Goal: Task Accomplishment & Management: Use online tool/utility

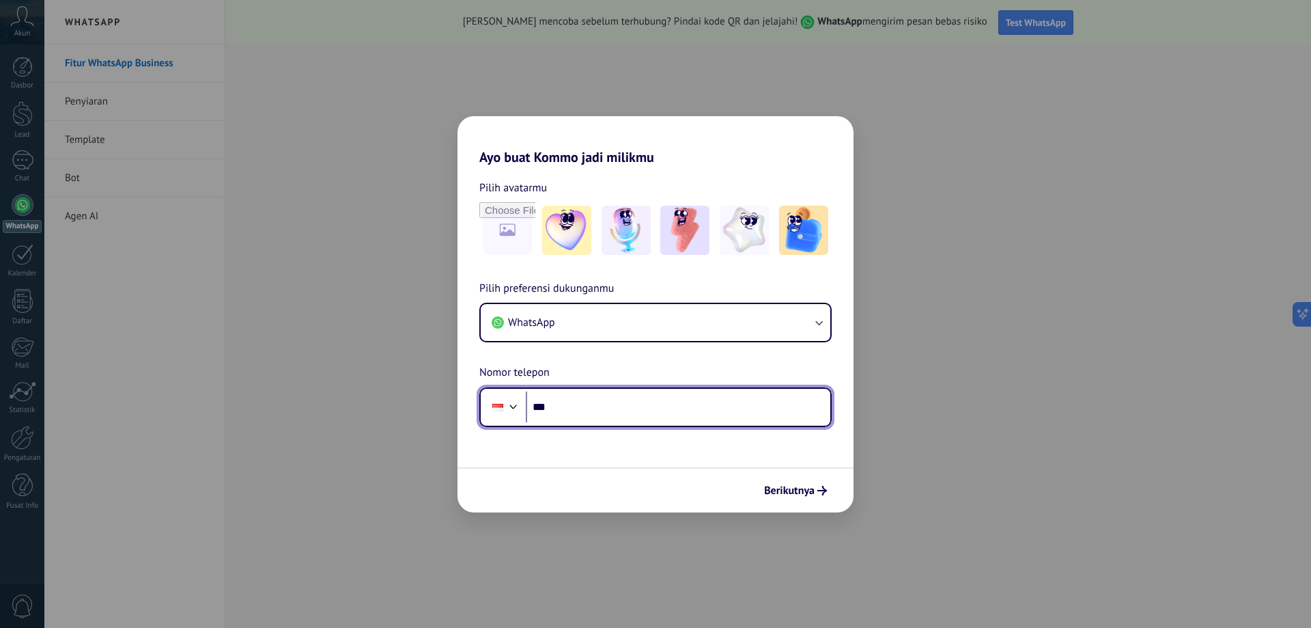
click at [673, 410] on input "***" at bounding box center [678, 406] width 305 height 31
click at [643, 409] on input "***" at bounding box center [678, 406] width 305 height 31
click at [557, 406] on input "**********" at bounding box center [678, 406] width 305 height 31
click at [561, 406] on input "**********" at bounding box center [678, 406] width 305 height 31
type input "**********"
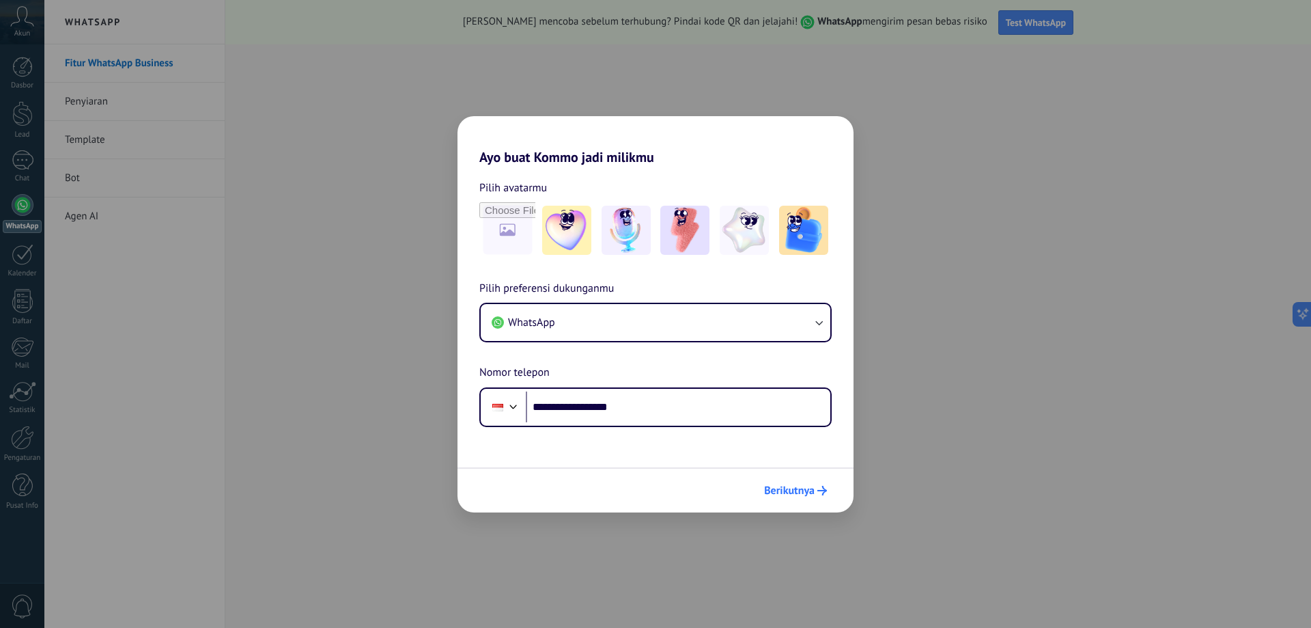
click at [785, 488] on span "Berikutnya" at bounding box center [789, 491] width 51 height 10
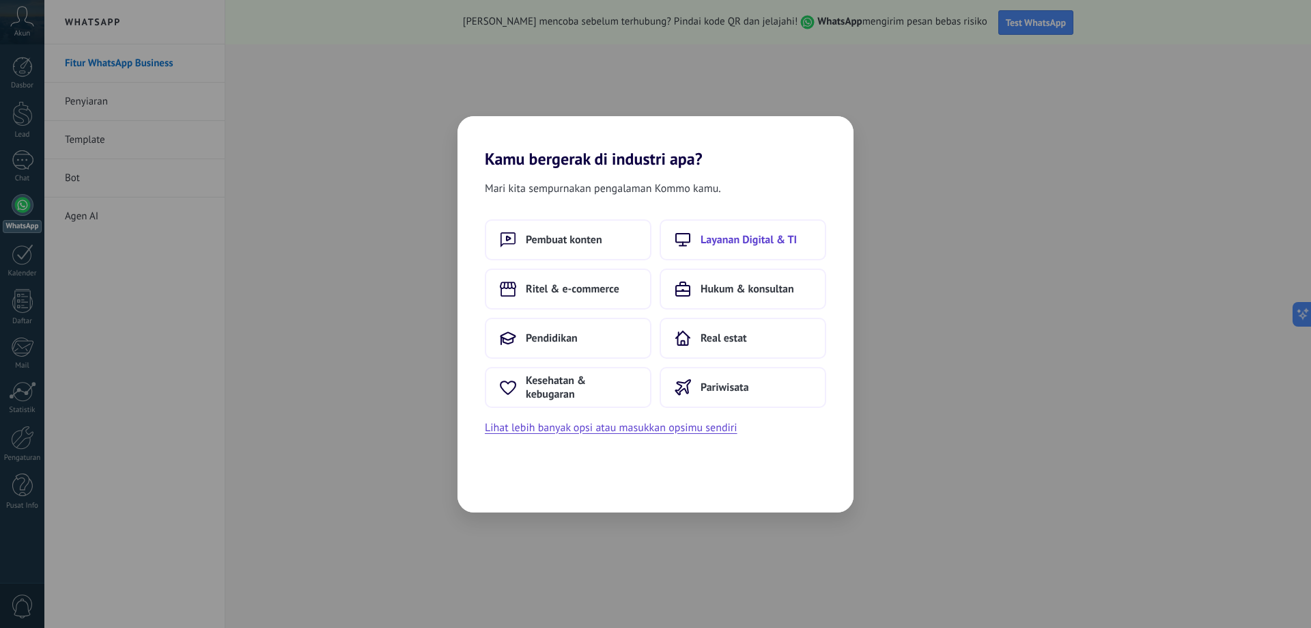
click at [778, 253] on button "Layanan Digital & TI" at bounding box center [743, 239] width 167 height 41
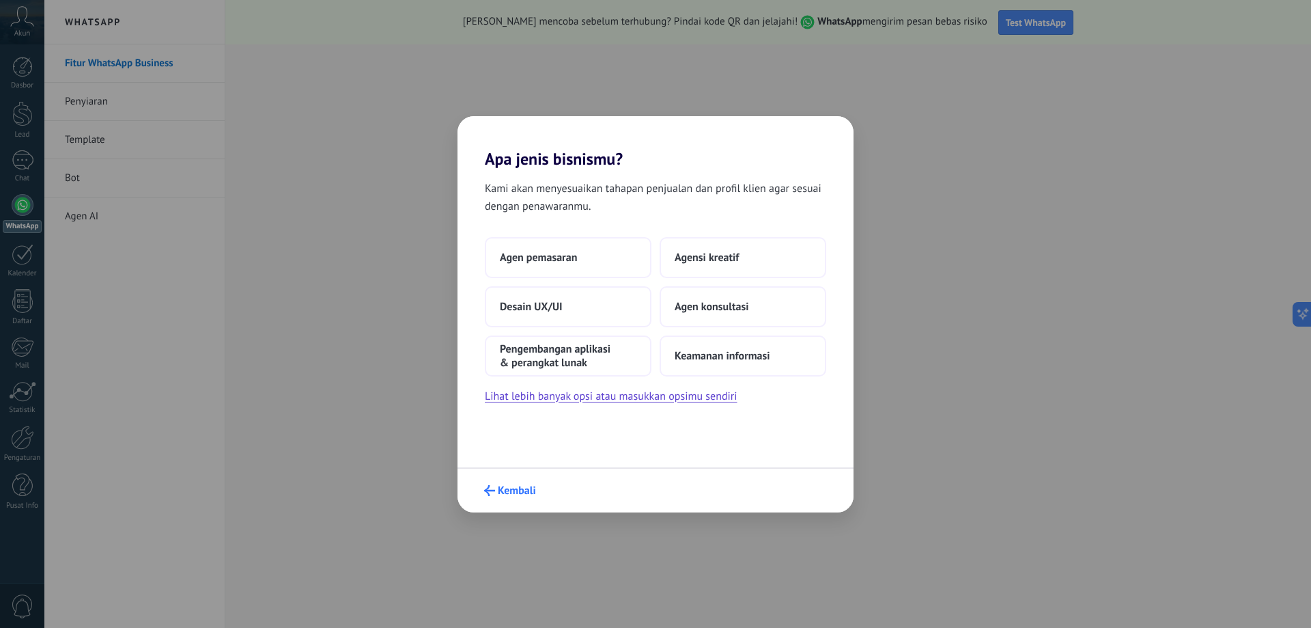
click at [506, 494] on span "Kembali" at bounding box center [517, 491] width 38 height 10
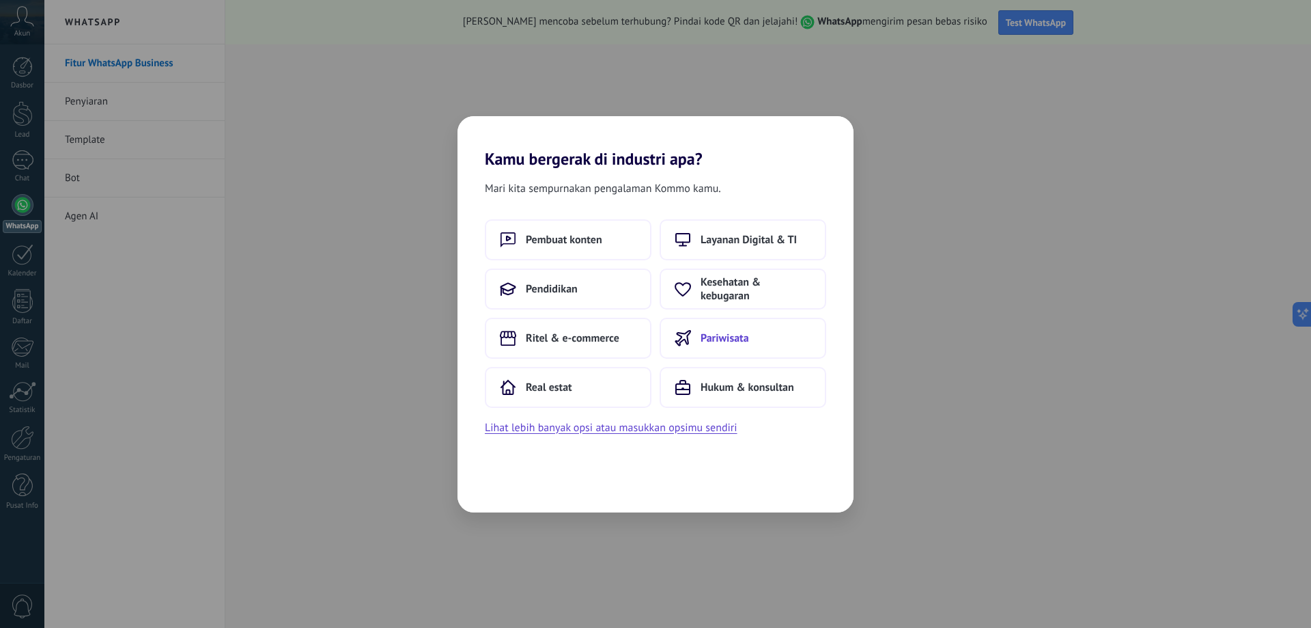
click at [721, 346] on button "Pariwisata" at bounding box center [743, 338] width 167 height 41
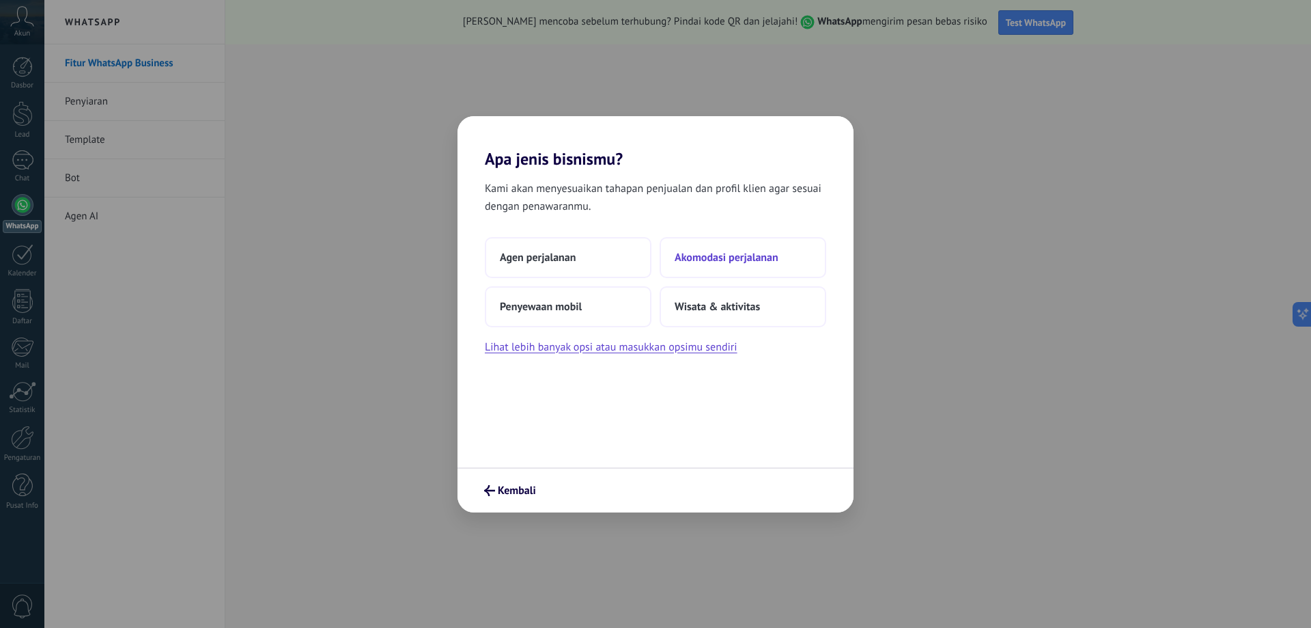
click at [714, 256] on span "Akomodasi perjalanan" at bounding box center [727, 258] width 104 height 14
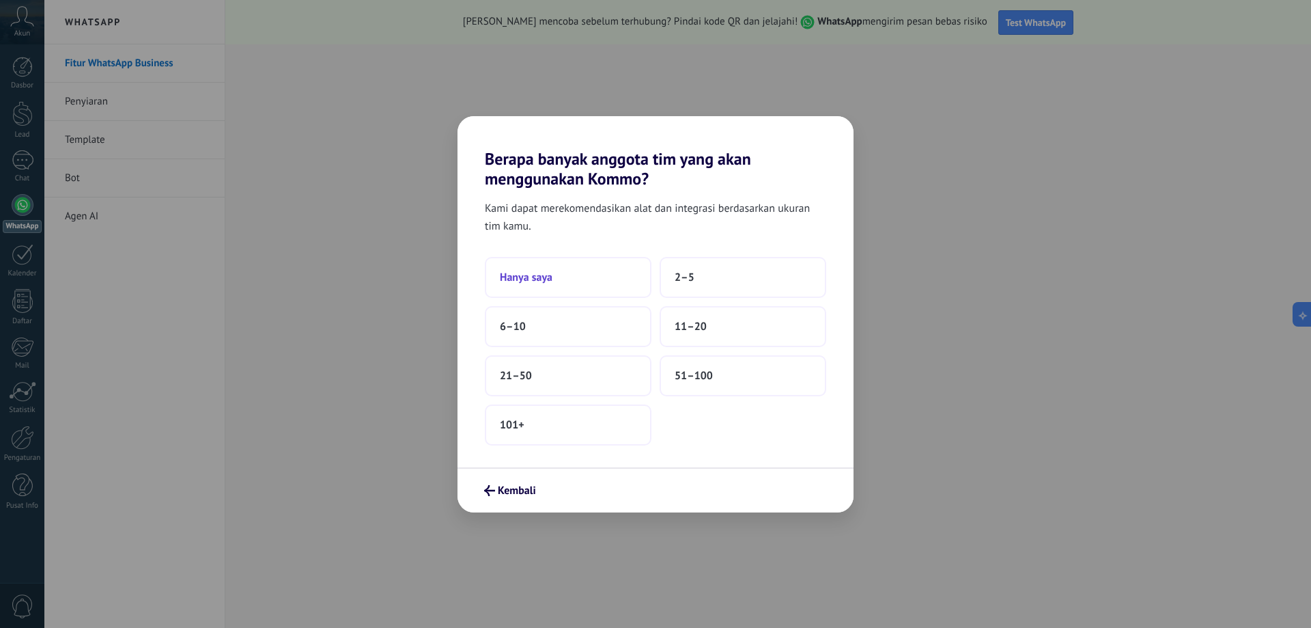
click at [610, 275] on button "Hanya saya" at bounding box center [568, 277] width 167 height 41
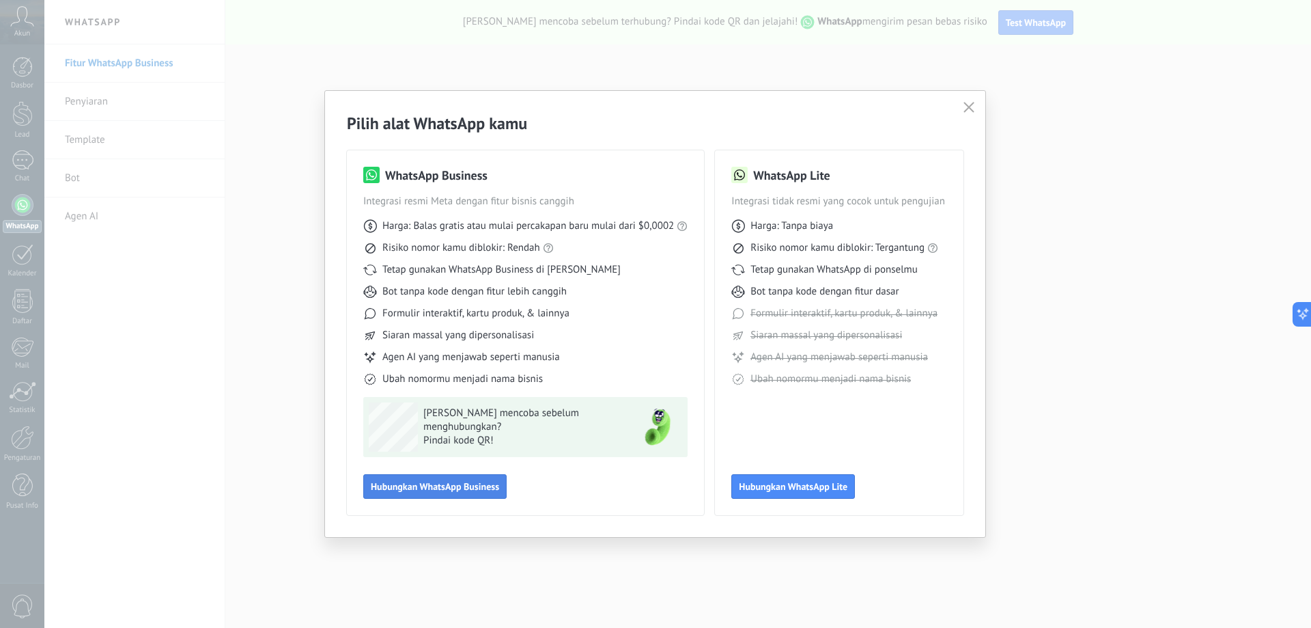
click at [460, 485] on span "Hubungkan WhatsApp Business" at bounding box center [435, 486] width 128 height 10
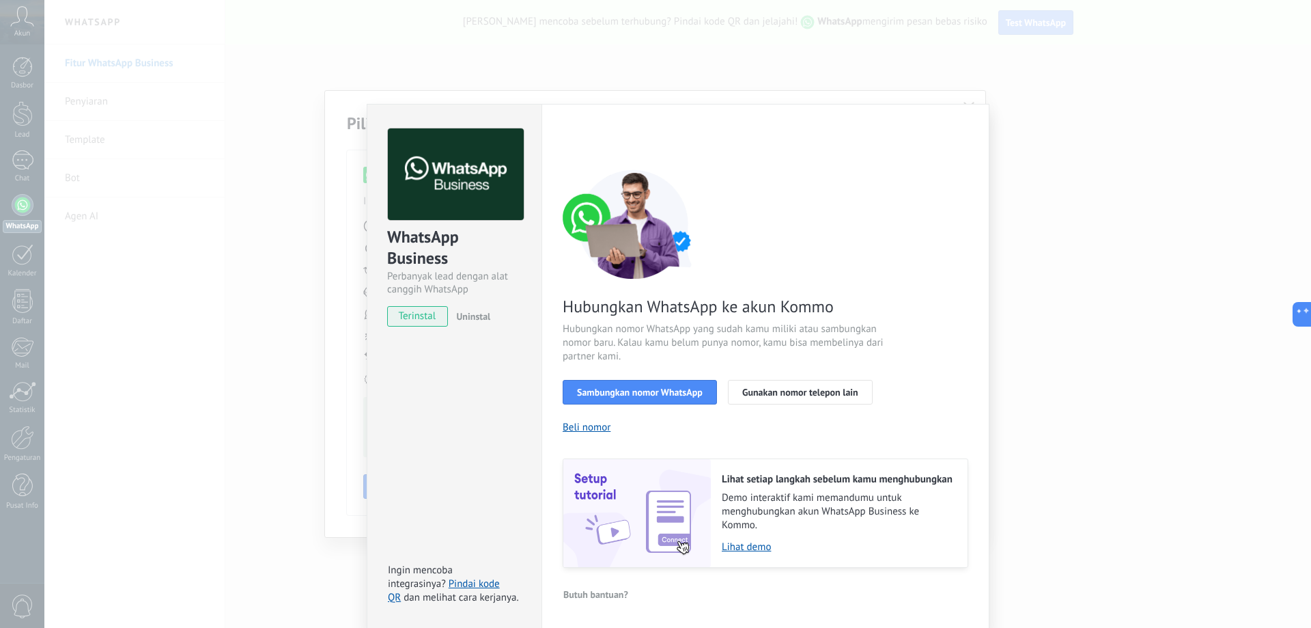
scroll to position [8, 0]
click at [662, 389] on span "Sambungkan nomor WhatsApp" at bounding box center [640, 392] width 126 height 10
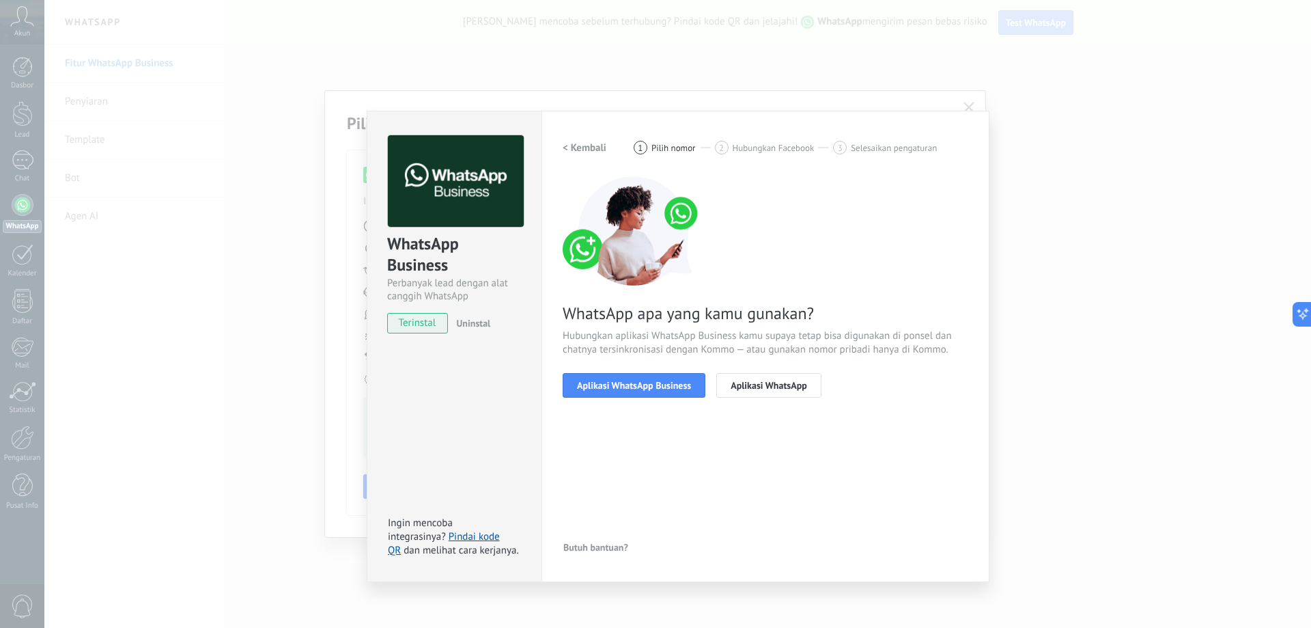
scroll to position [0, 0]
click at [655, 383] on span "Aplikasi WhatsApp Business" at bounding box center [634, 385] width 114 height 10
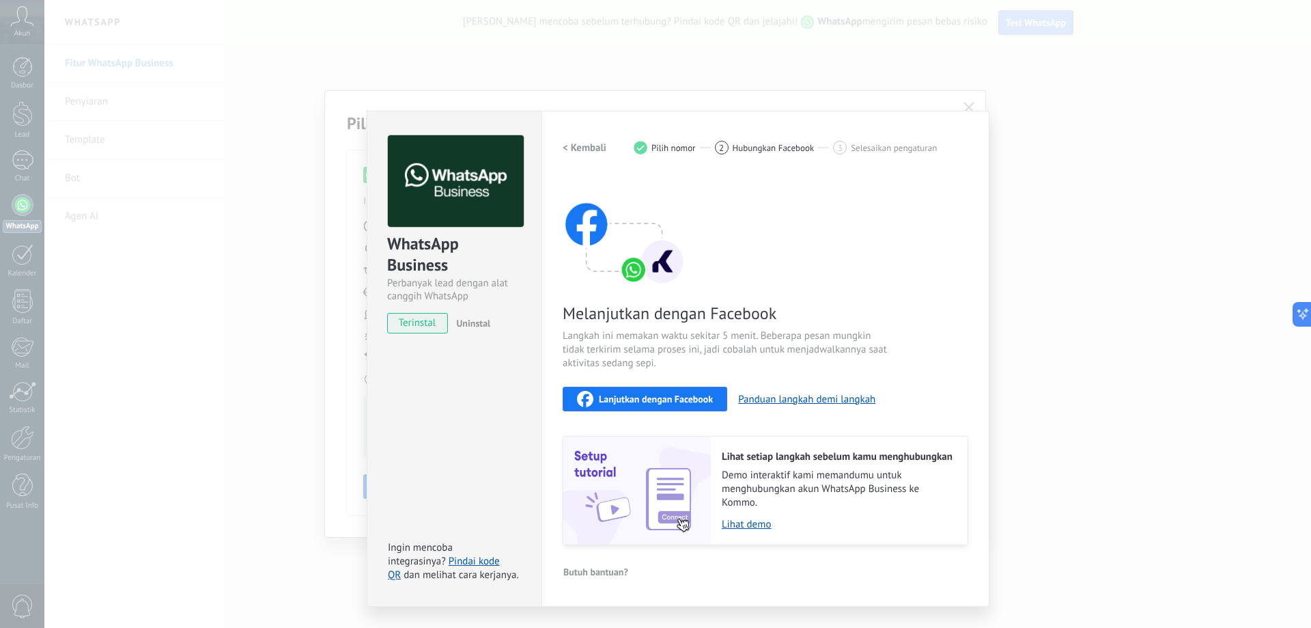
click at [664, 395] on span "Lanjutkan dengan Facebook" at bounding box center [656, 399] width 114 height 10
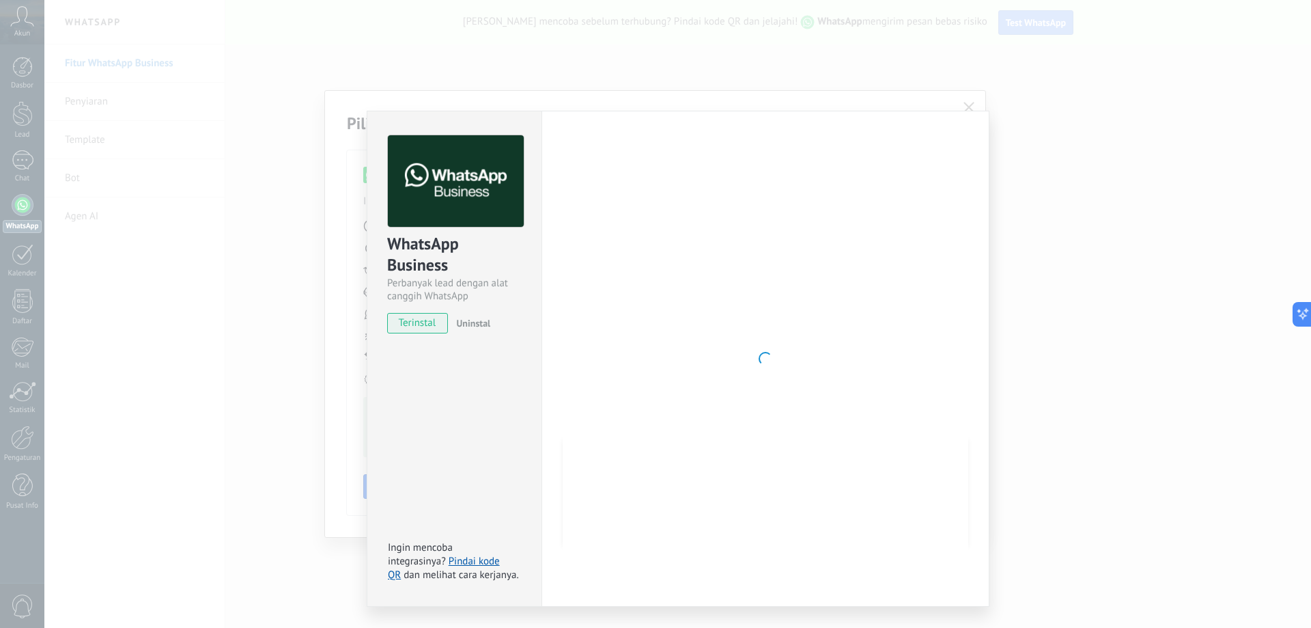
click at [705, 316] on div at bounding box center [766, 358] width 406 height 447
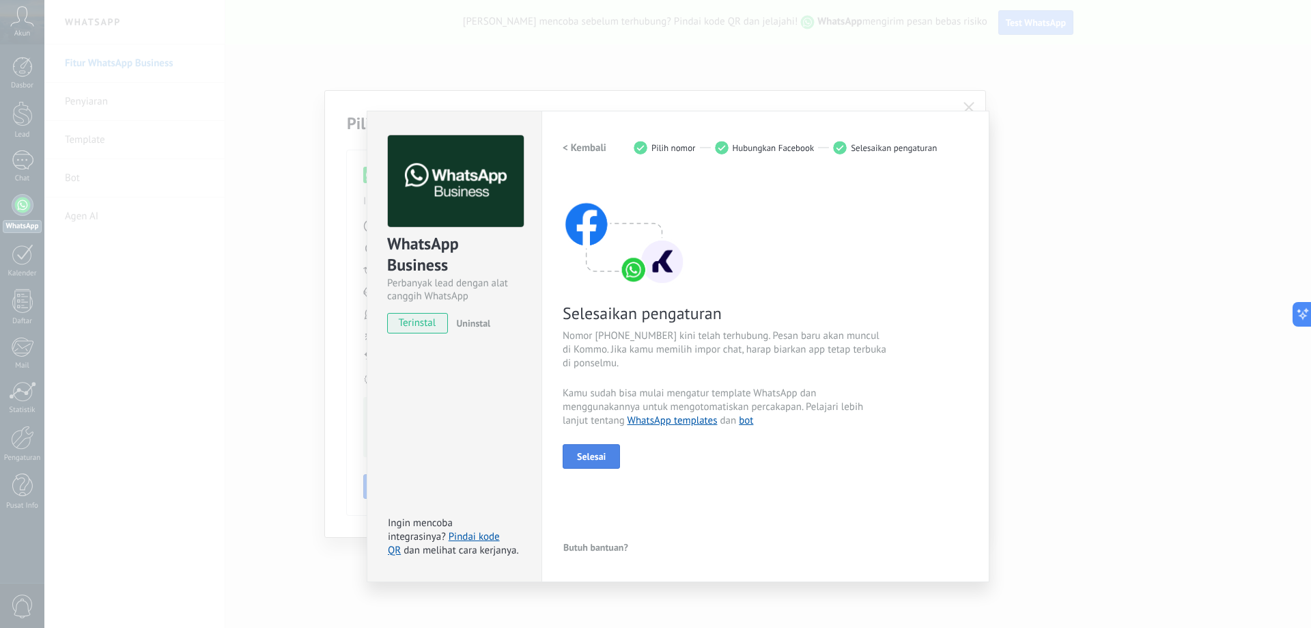
click at [585, 458] on span "Selesai" at bounding box center [591, 456] width 29 height 10
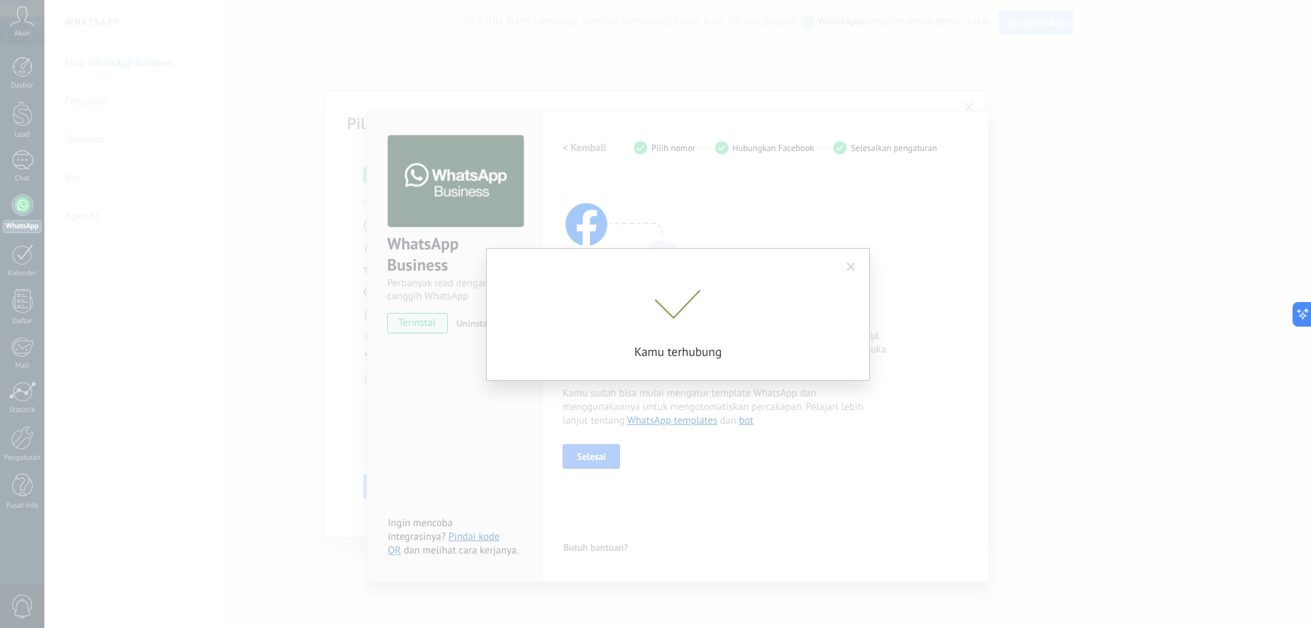
click at [850, 269] on span at bounding box center [851, 267] width 9 height 10
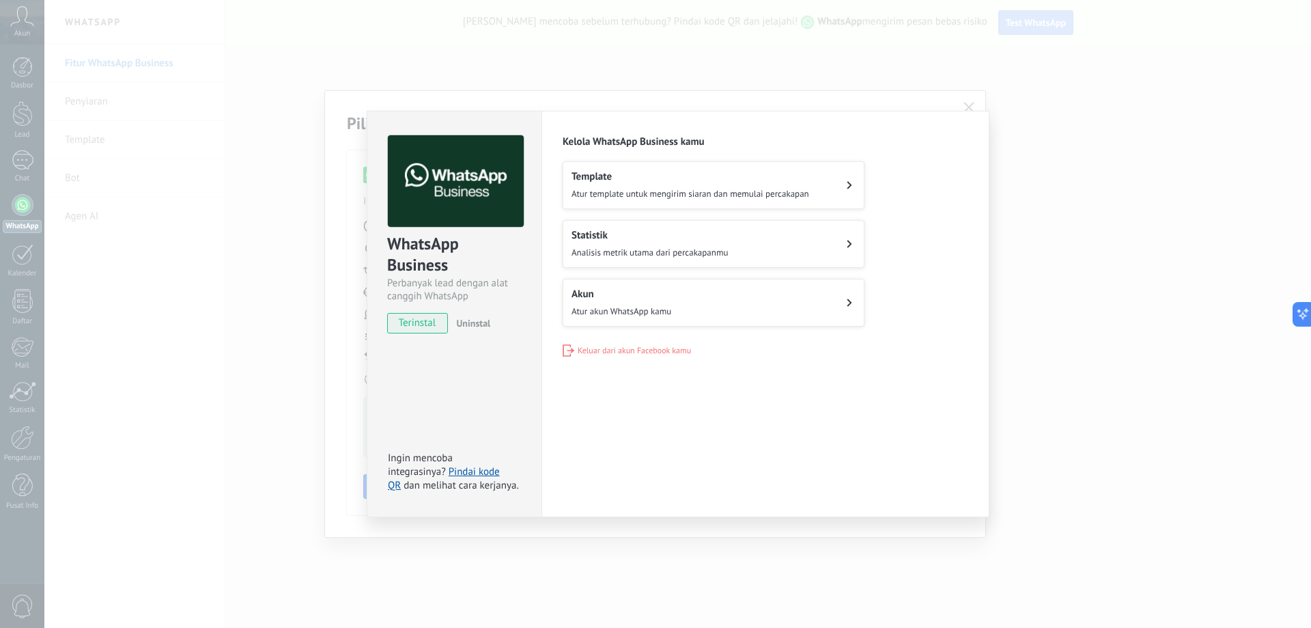
click at [769, 297] on button "Akun Atur akun WhatsApp kamu" at bounding box center [714, 303] width 302 height 48
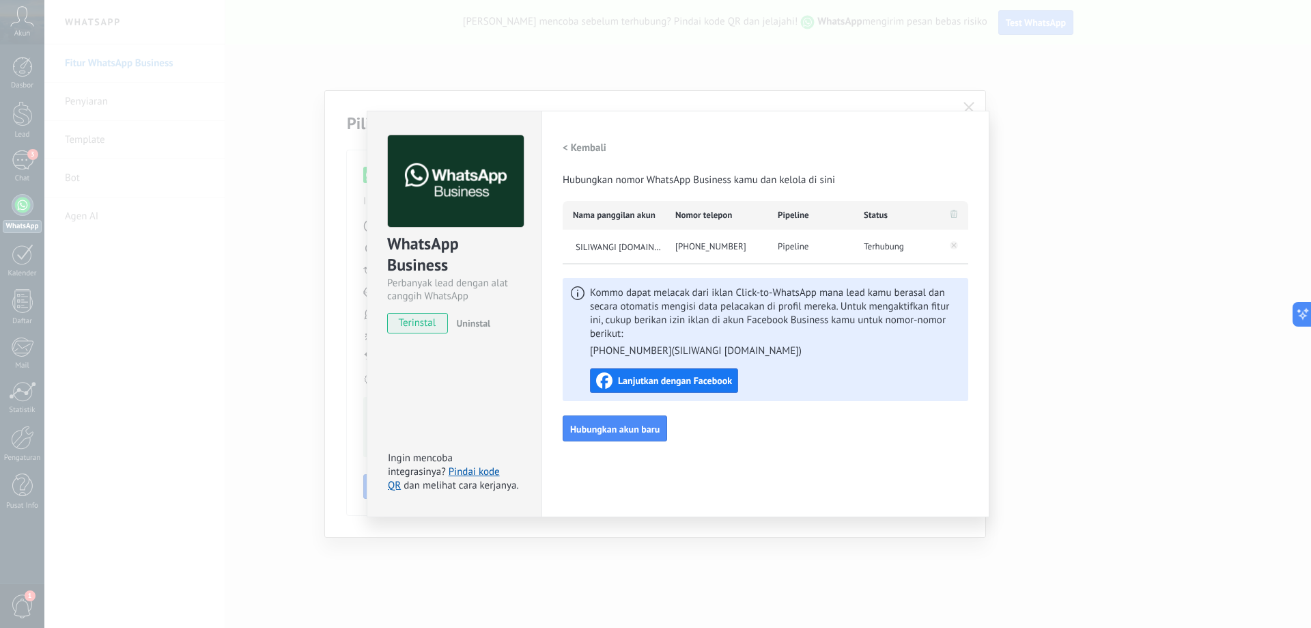
click at [567, 153] on h2 "< Kembali" at bounding box center [585, 147] width 44 height 13
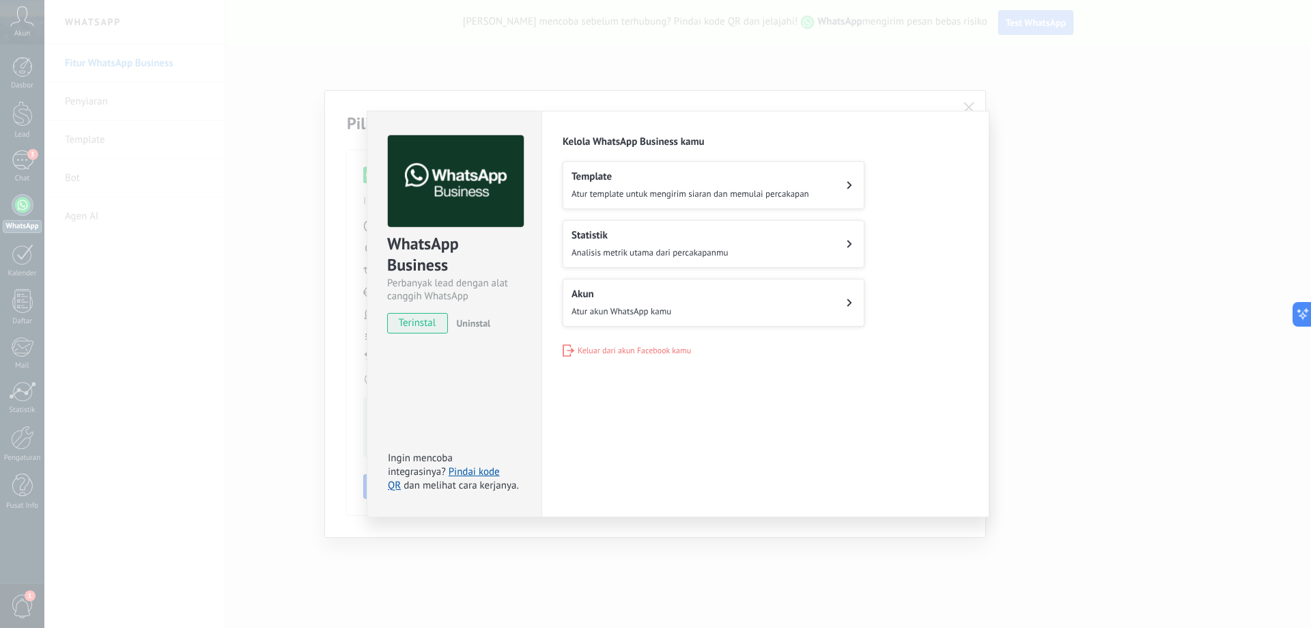
click at [905, 511] on div "Pengaturan Otorisasi This tab logs the users who have granted integration acces…" at bounding box center [766, 314] width 448 height 406
click at [1075, 446] on div "WhatsApp Business Perbanyak lead dengan alat canggih WhatsApp terinstal Uninsta…" at bounding box center [677, 314] width 1267 height 628
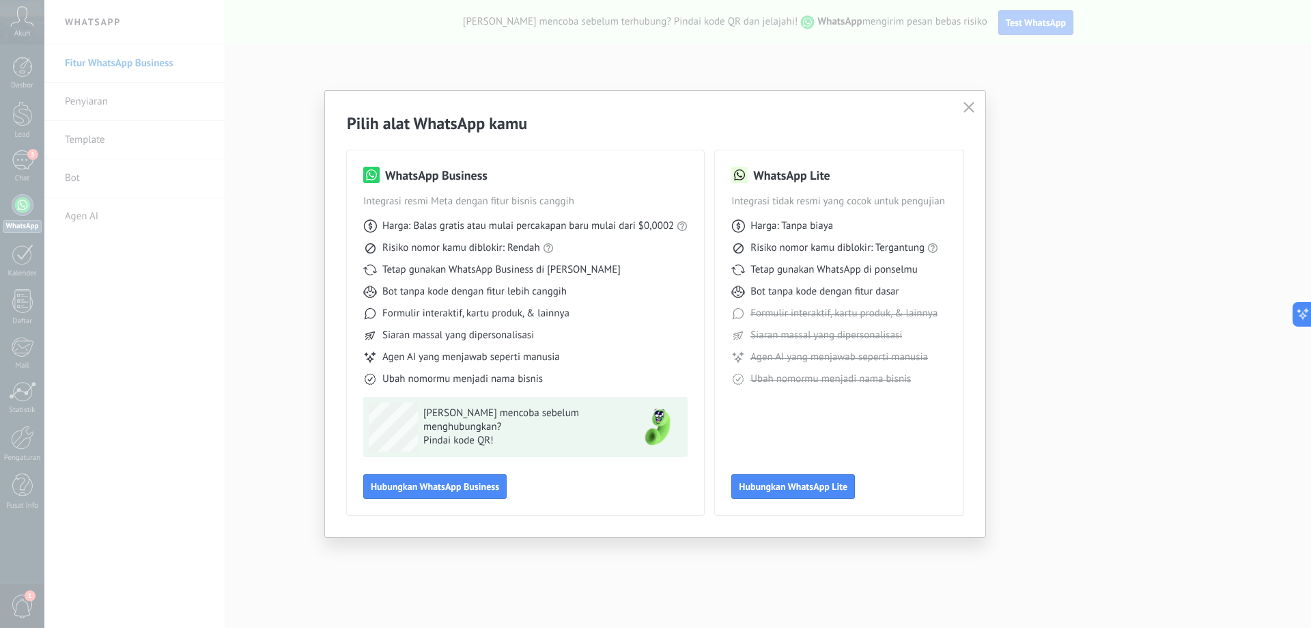
click at [972, 106] on icon "button" at bounding box center [969, 107] width 11 height 11
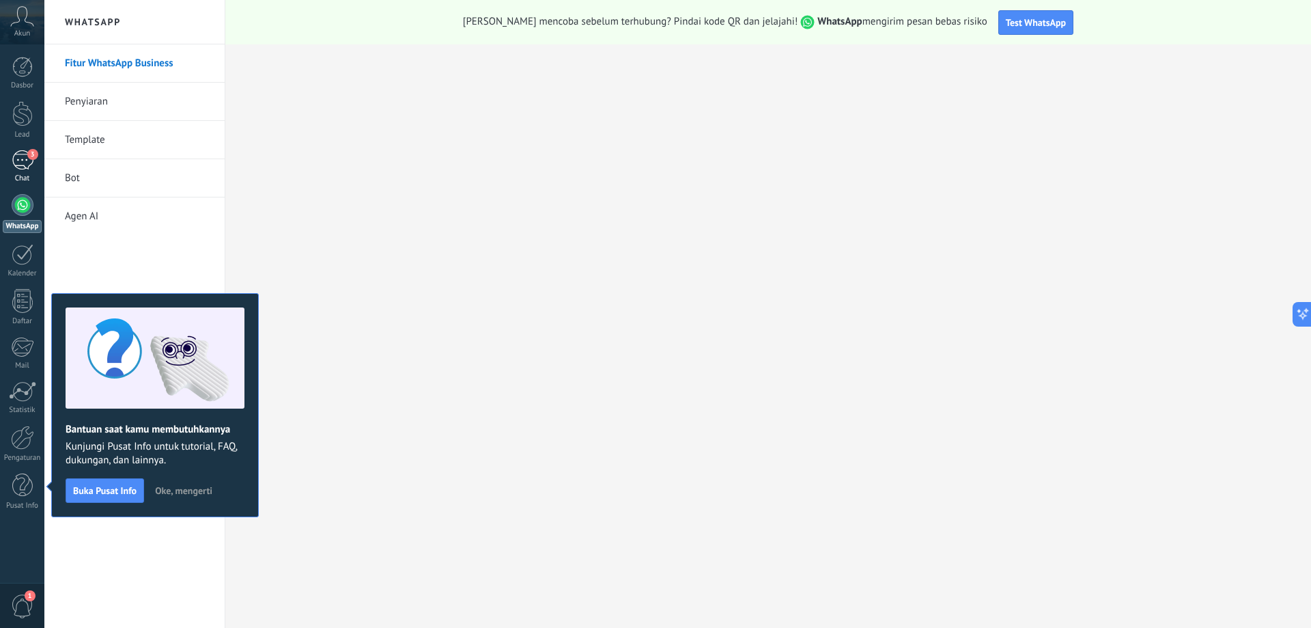
click at [22, 167] on div "3" at bounding box center [23, 160] width 22 height 20
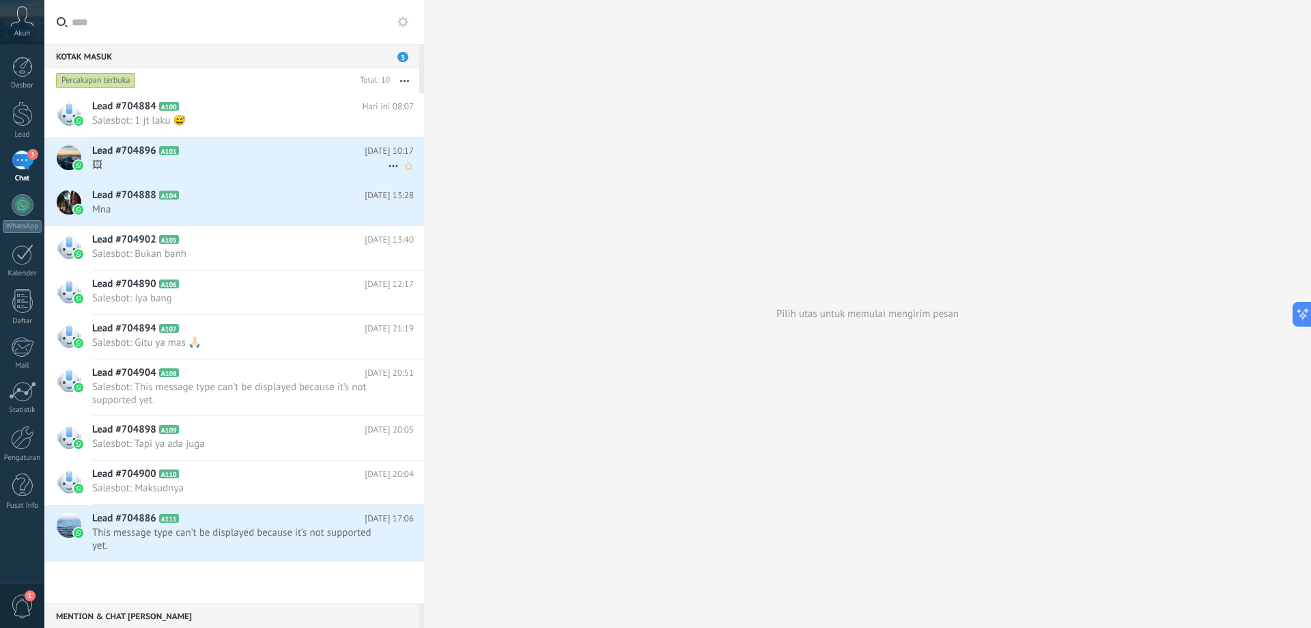
click at [270, 160] on span "🖼" at bounding box center [240, 164] width 296 height 13
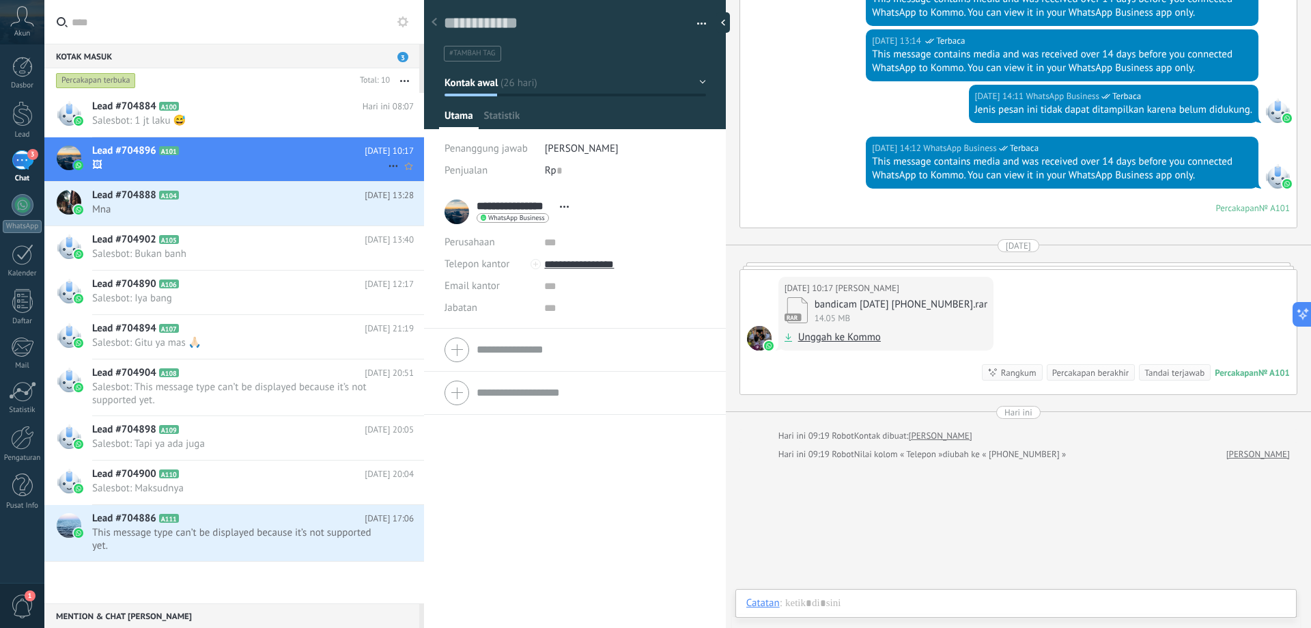
scroll to position [20, 0]
click at [253, 117] on span "Salesbot: 1 jt laku 😅" at bounding box center [240, 120] width 296 height 13
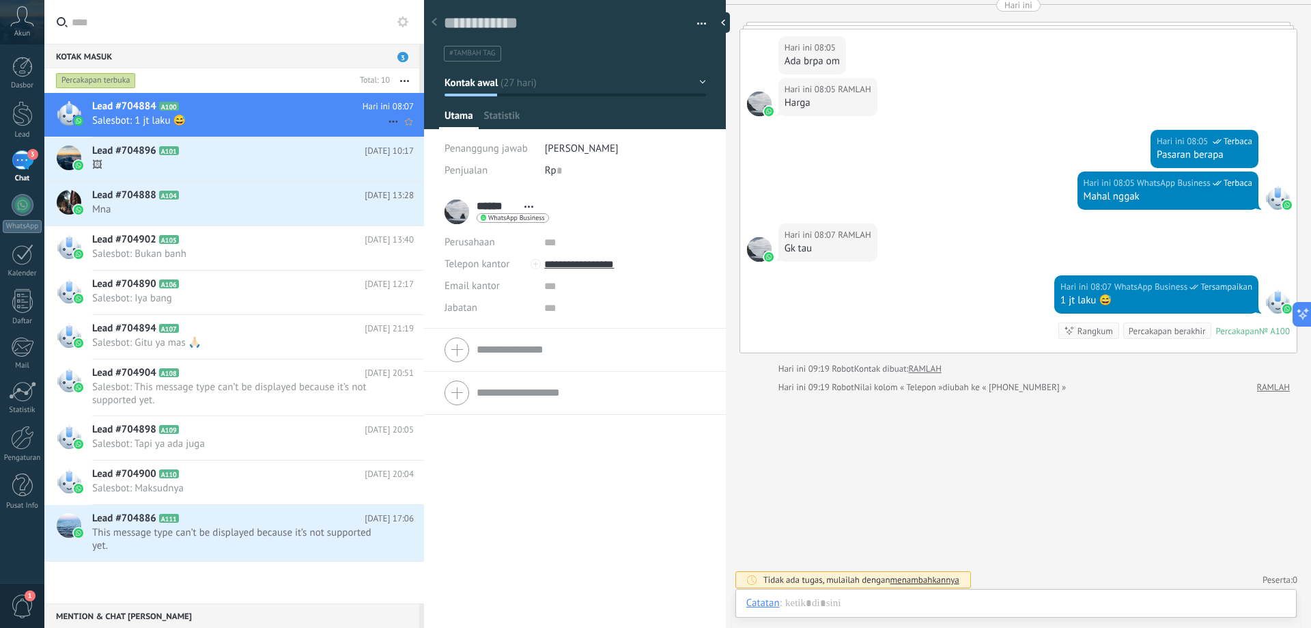
scroll to position [20, 0]
click at [259, 159] on span "🖼" at bounding box center [240, 164] width 296 height 13
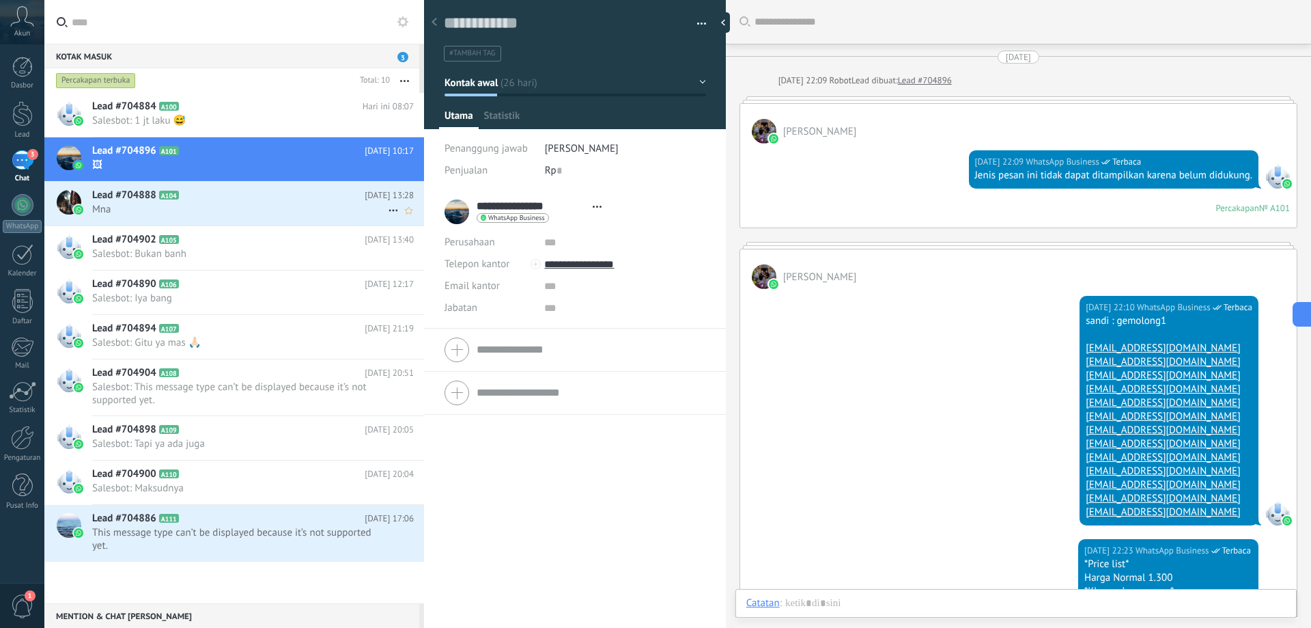
scroll to position [20, 0]
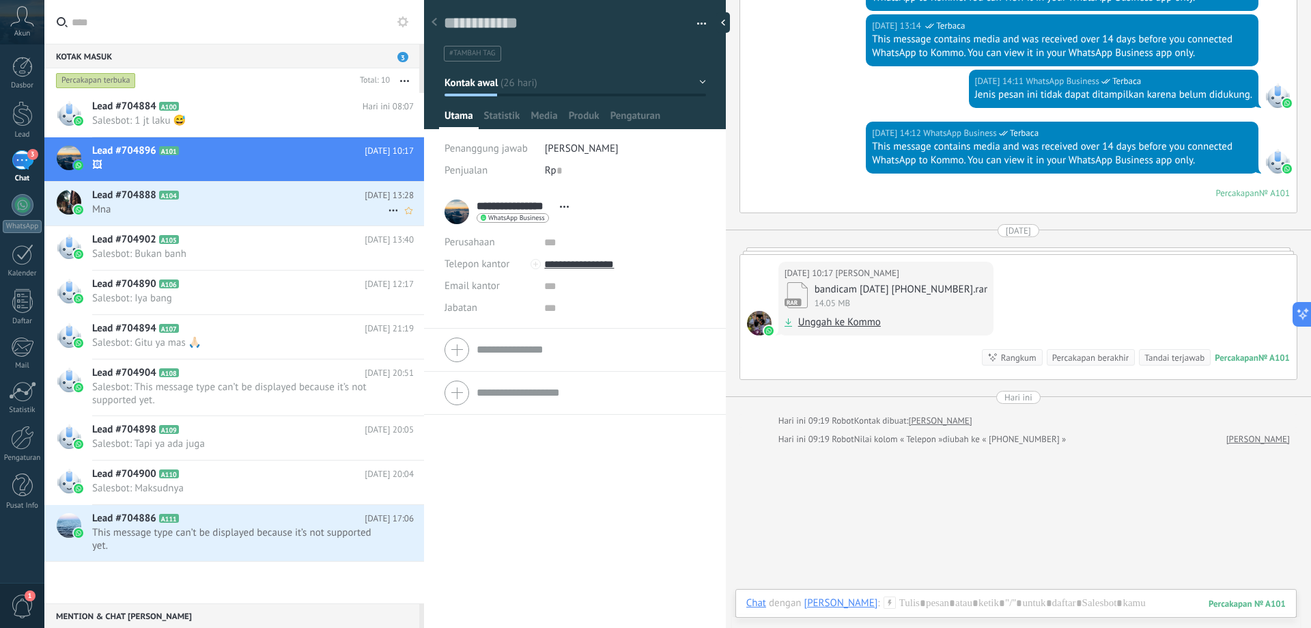
click at [257, 203] on span "Mna" at bounding box center [240, 209] width 296 height 13
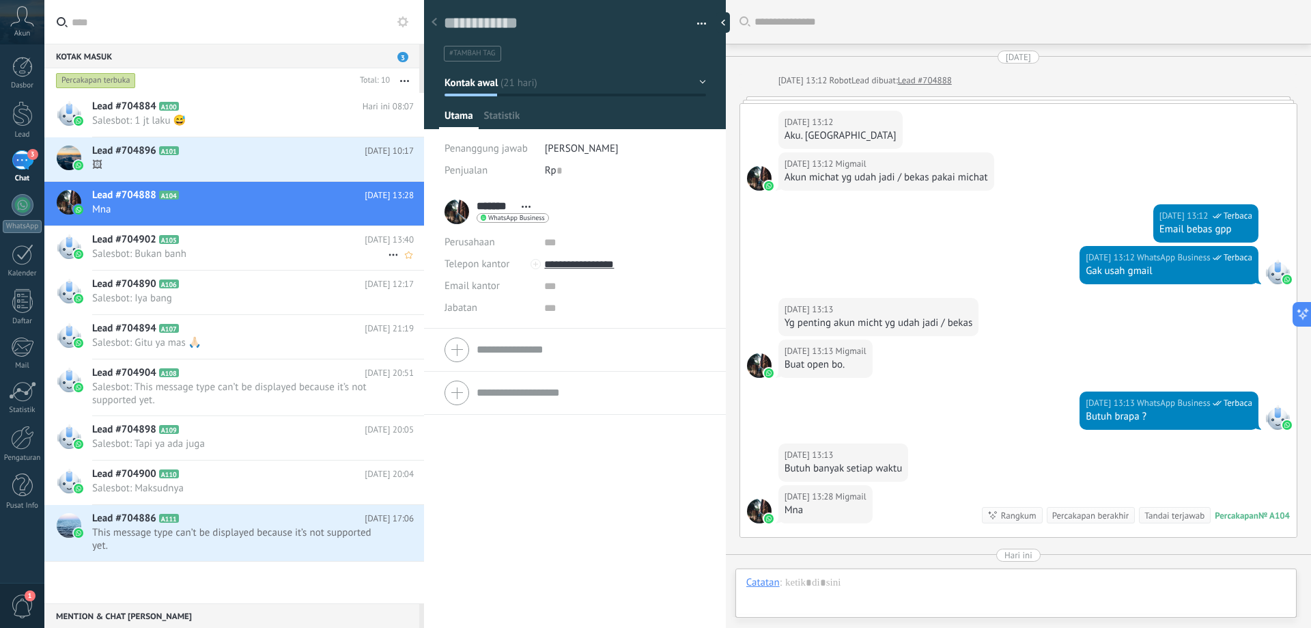
scroll to position [214, 0]
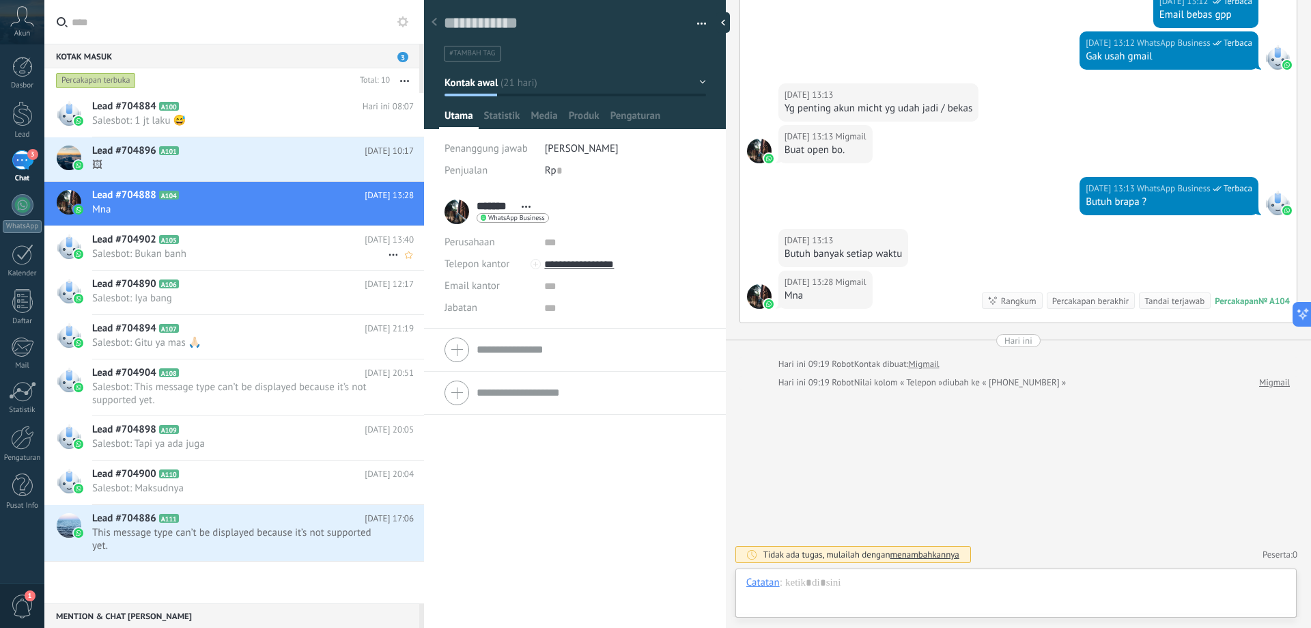
click at [252, 249] on span "Salesbot: Bukan banh" at bounding box center [240, 253] width 296 height 13
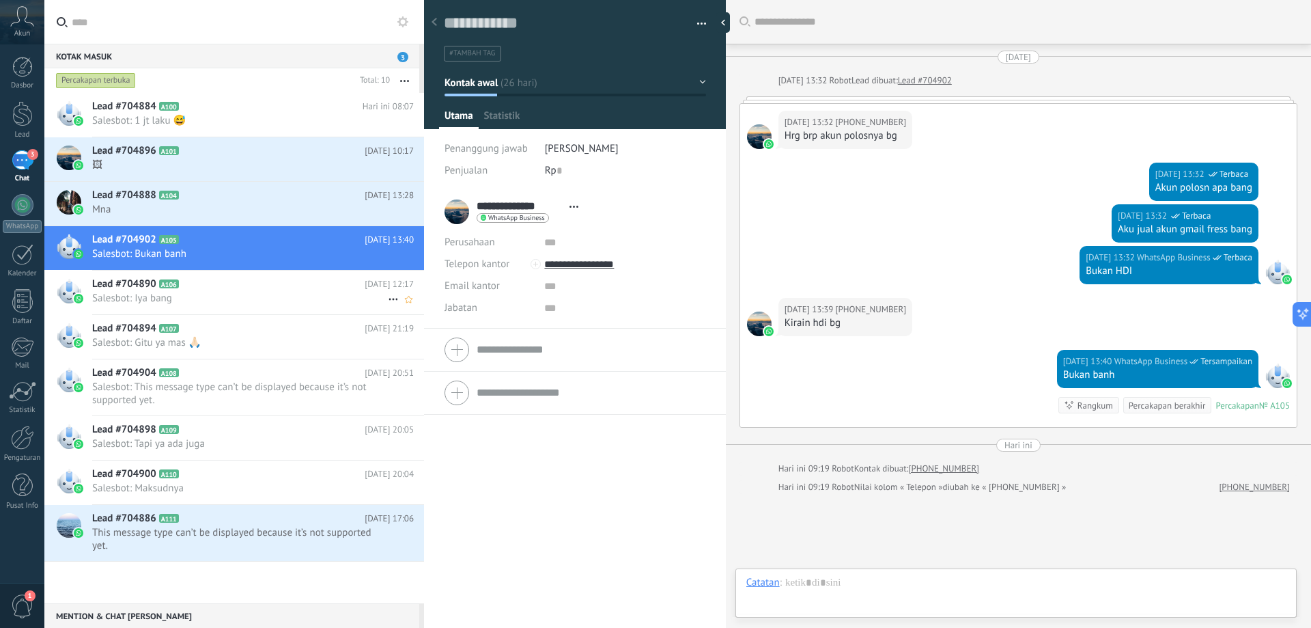
scroll to position [104, 0]
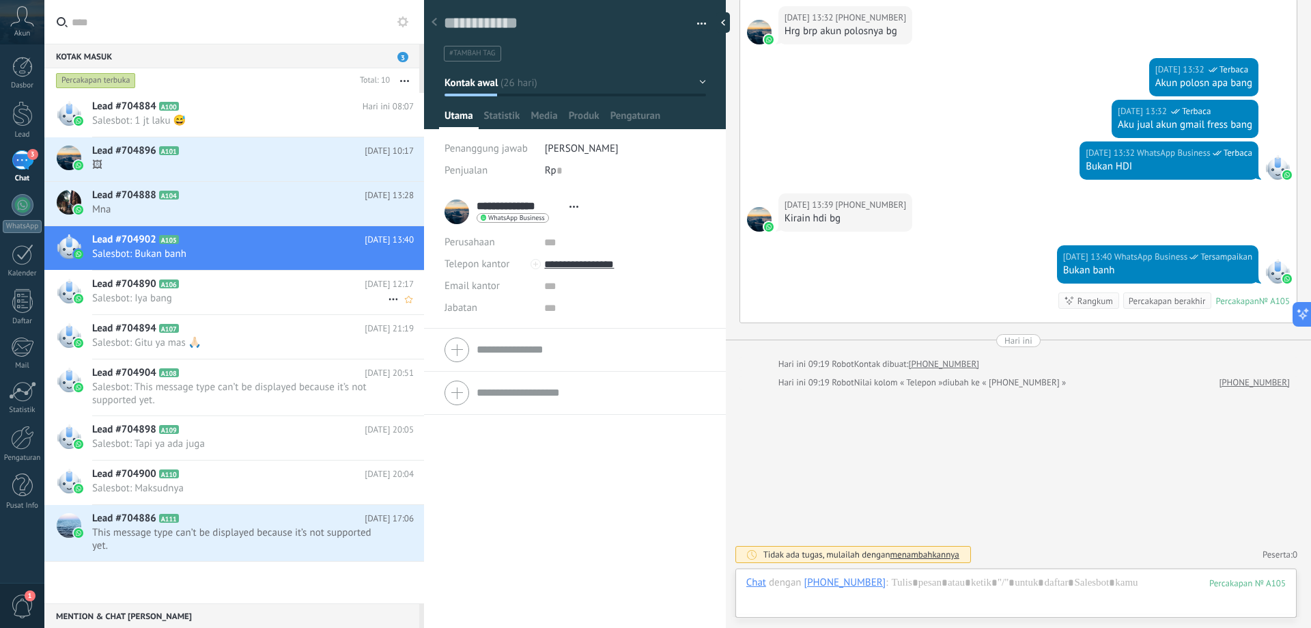
click at [257, 290] on h2 "Lead #704890 A106" at bounding box center [228, 284] width 272 height 14
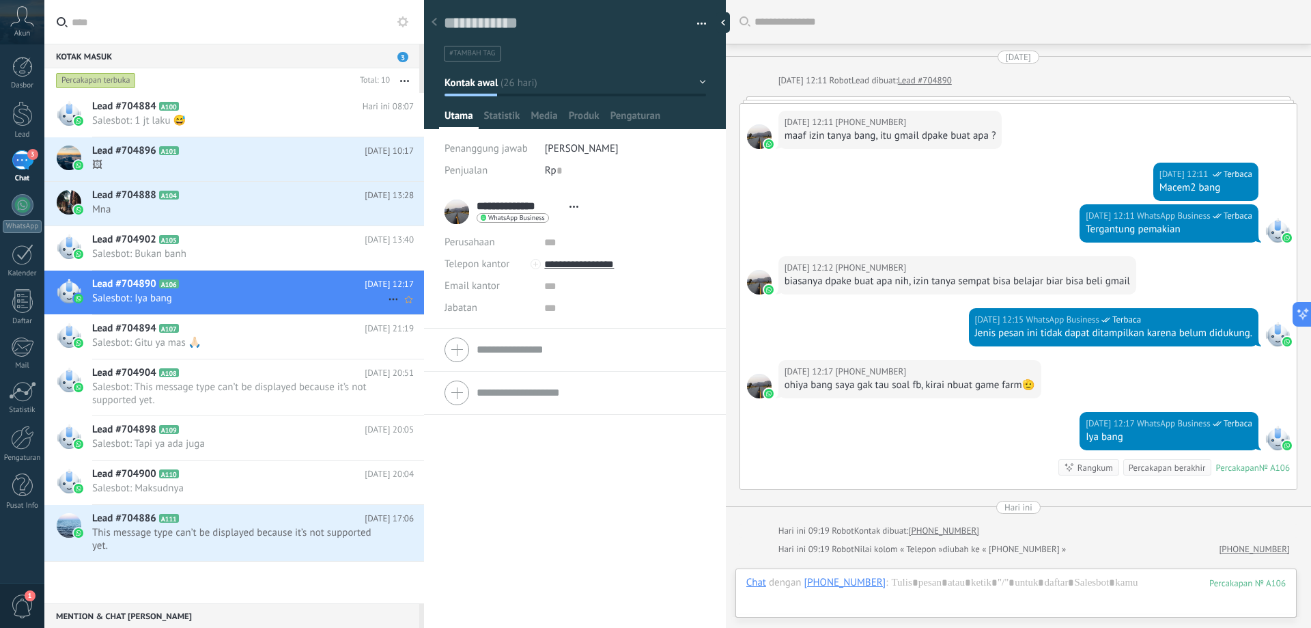
scroll to position [167, 0]
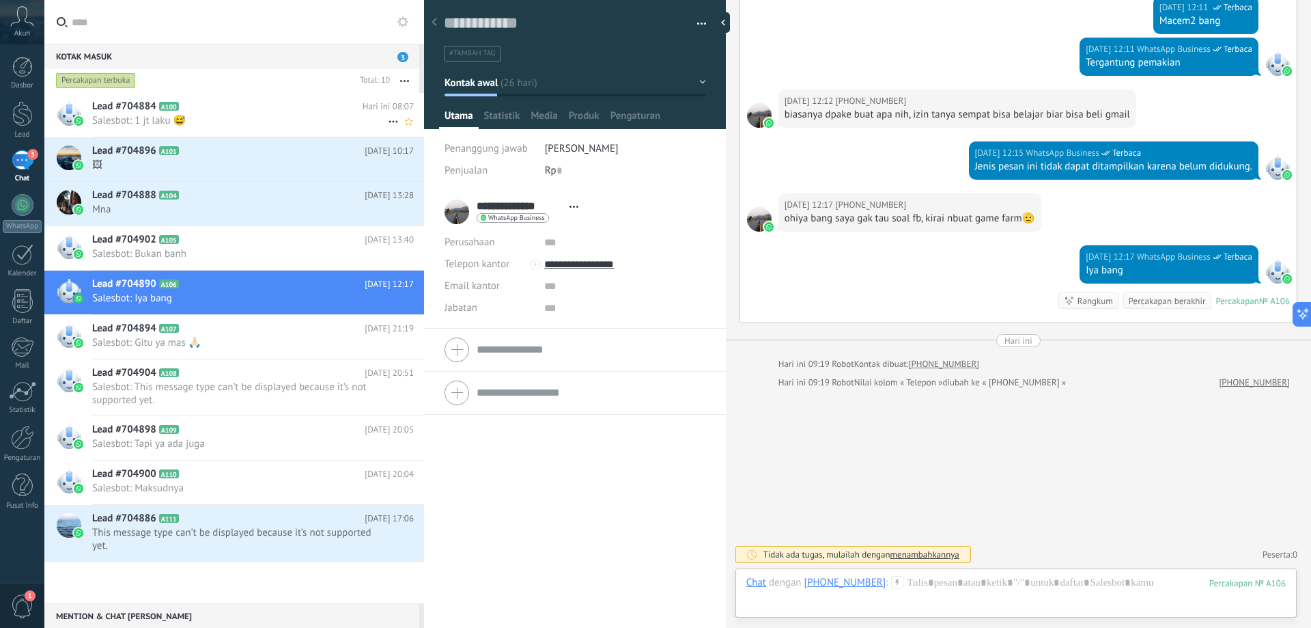
click at [300, 122] on span "Salesbot: 1 jt laku 😅" at bounding box center [240, 120] width 296 height 13
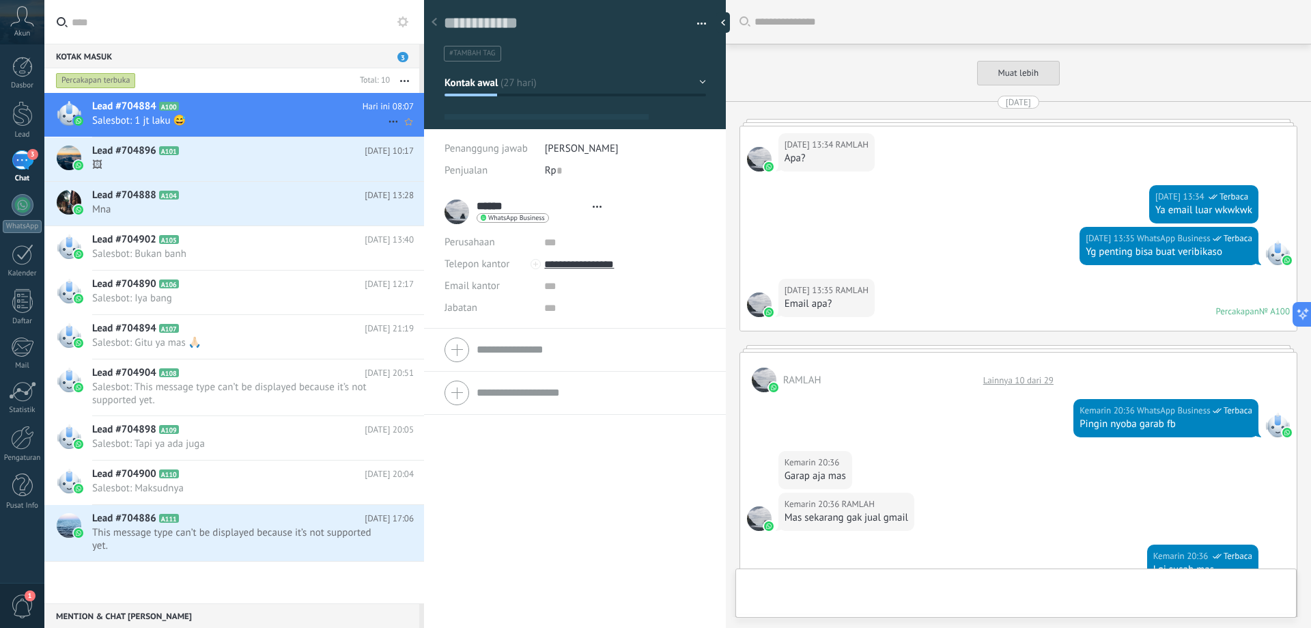
type textarea "**********"
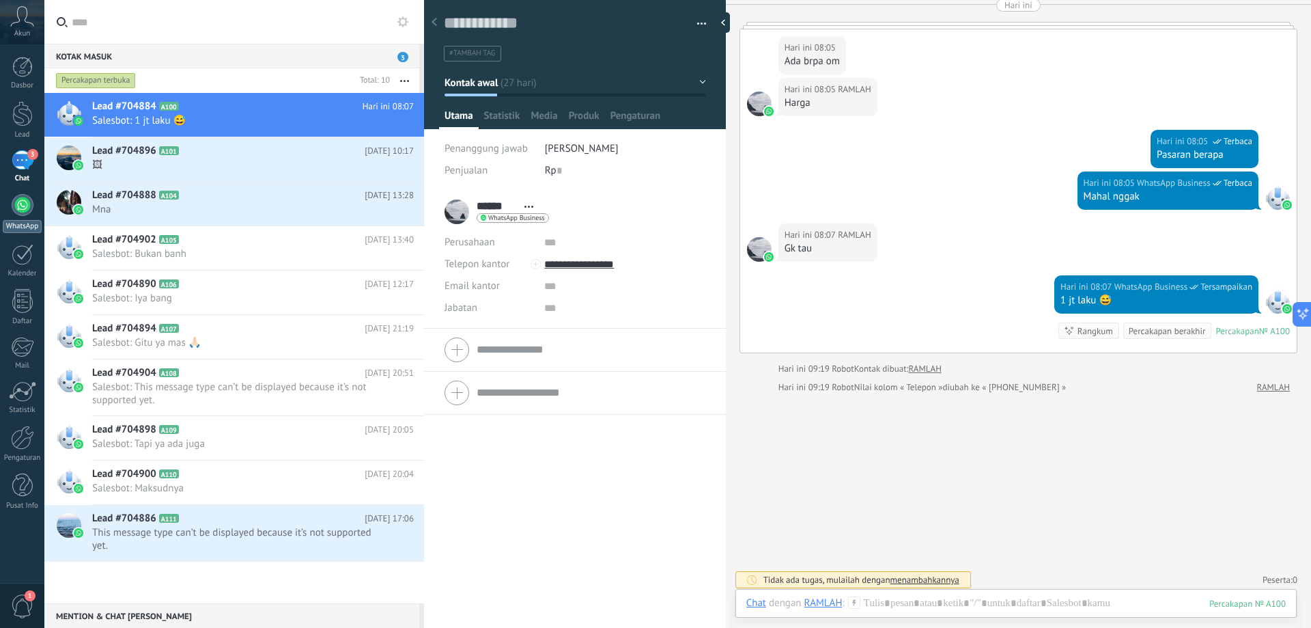
click at [27, 207] on div at bounding box center [23, 205] width 22 height 22
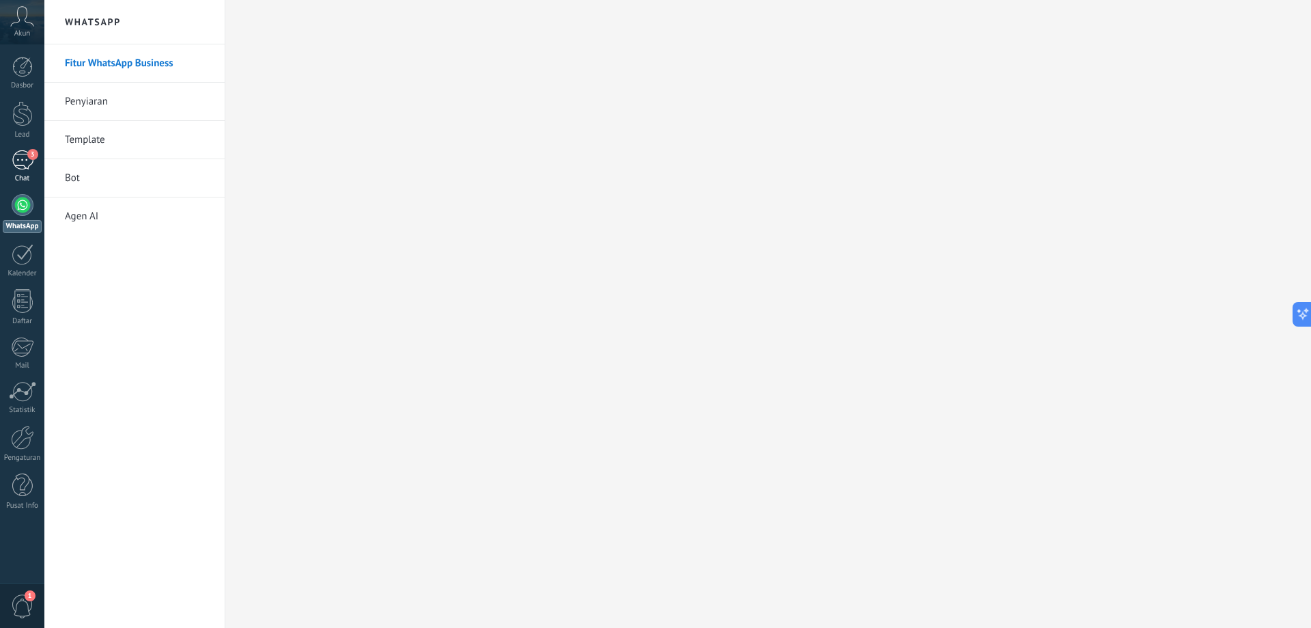
click at [20, 162] on div "3" at bounding box center [23, 160] width 22 height 20
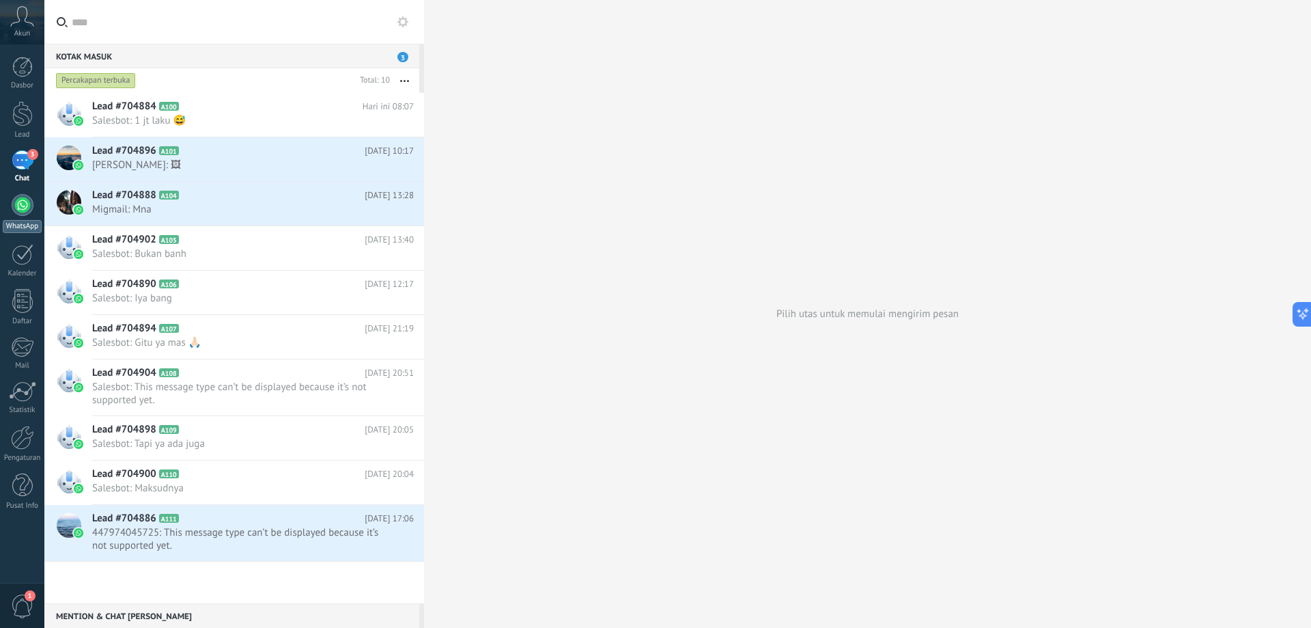
click at [23, 204] on div at bounding box center [23, 205] width 22 height 22
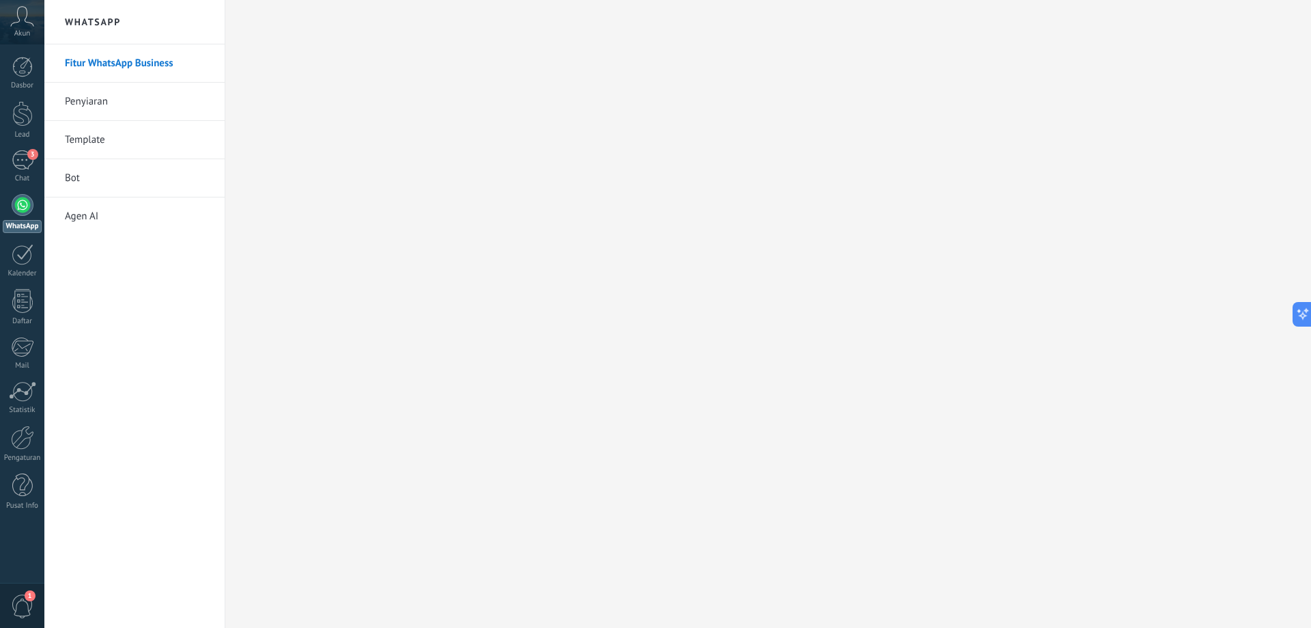
click at [101, 107] on link "Penyiaran" at bounding box center [138, 102] width 146 height 38
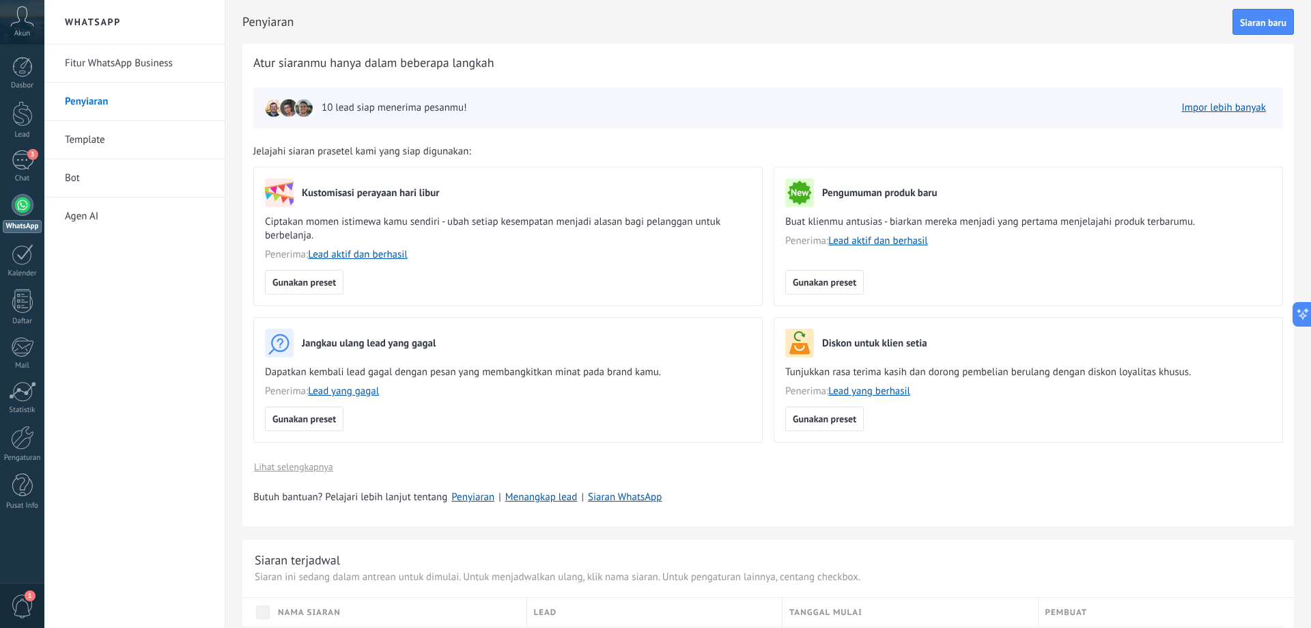
click at [123, 64] on link "Fitur WhatsApp Business" at bounding box center [138, 63] width 146 height 38
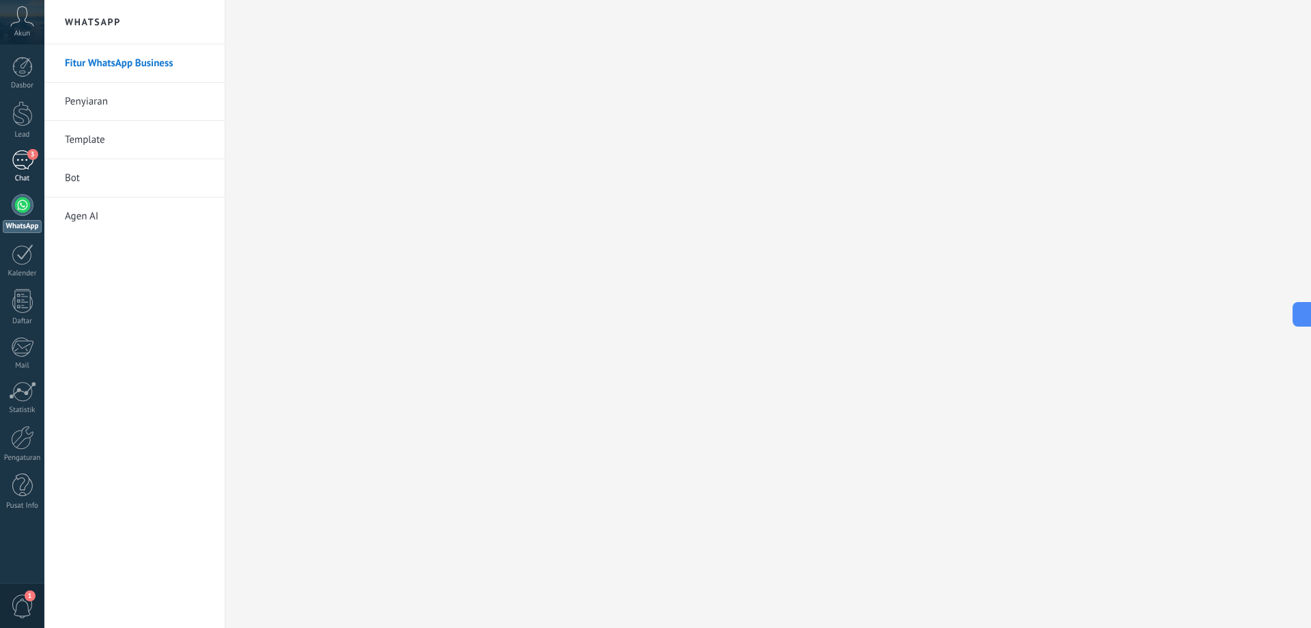
click at [23, 167] on div "3" at bounding box center [23, 160] width 22 height 20
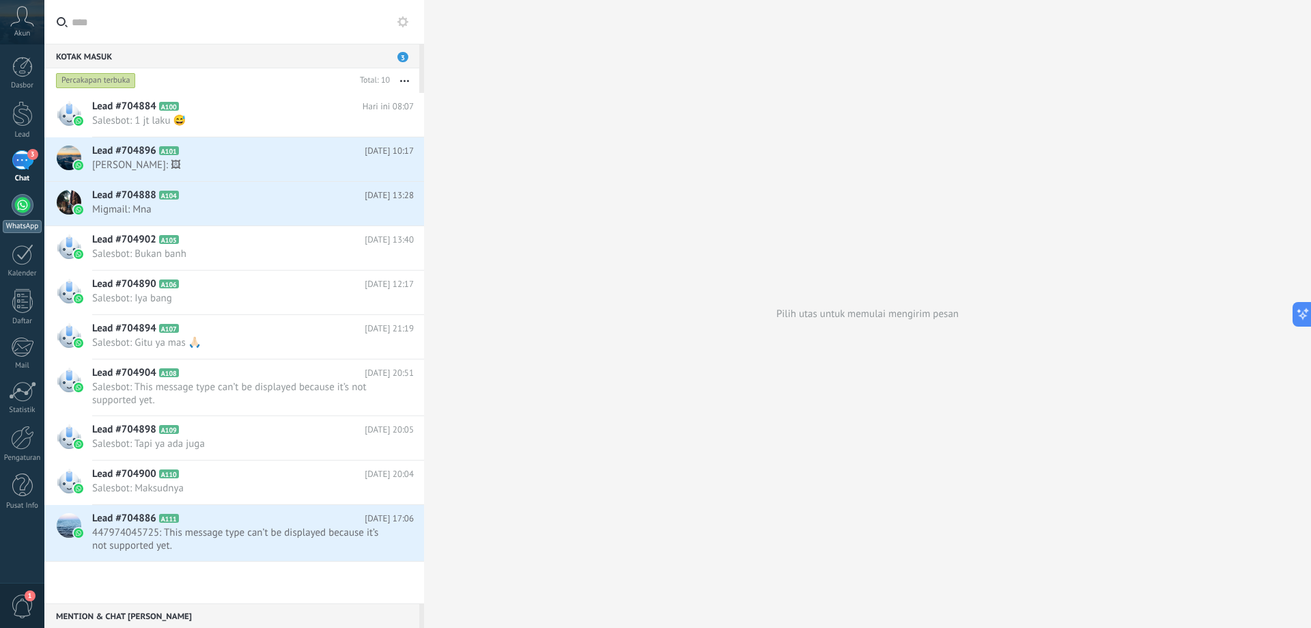
click at [22, 205] on div at bounding box center [23, 205] width 22 height 22
